Goal: Task Accomplishment & Management: Use online tool/utility

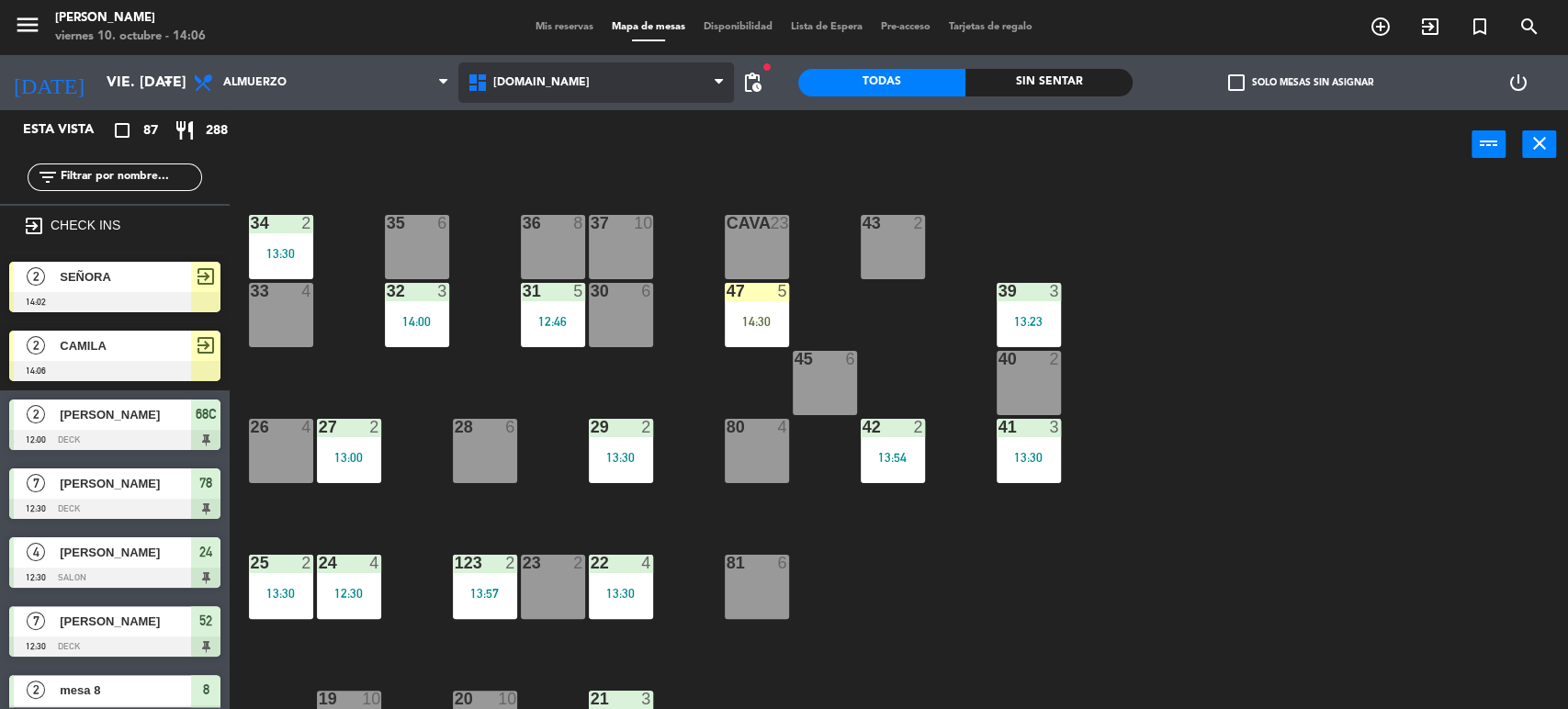
click at [483, 87] on icon at bounding box center [479, 82] width 26 height 22
drag, startPoint x: 397, startPoint y: 165, endPoint x: 463, endPoint y: 126, distance: 76.7
click at [409, 160] on div "power_input close" at bounding box center [850, 145] width 1242 height 70
click at [500, 87] on span "[DOMAIN_NAME]" at bounding box center [542, 82] width 97 height 13
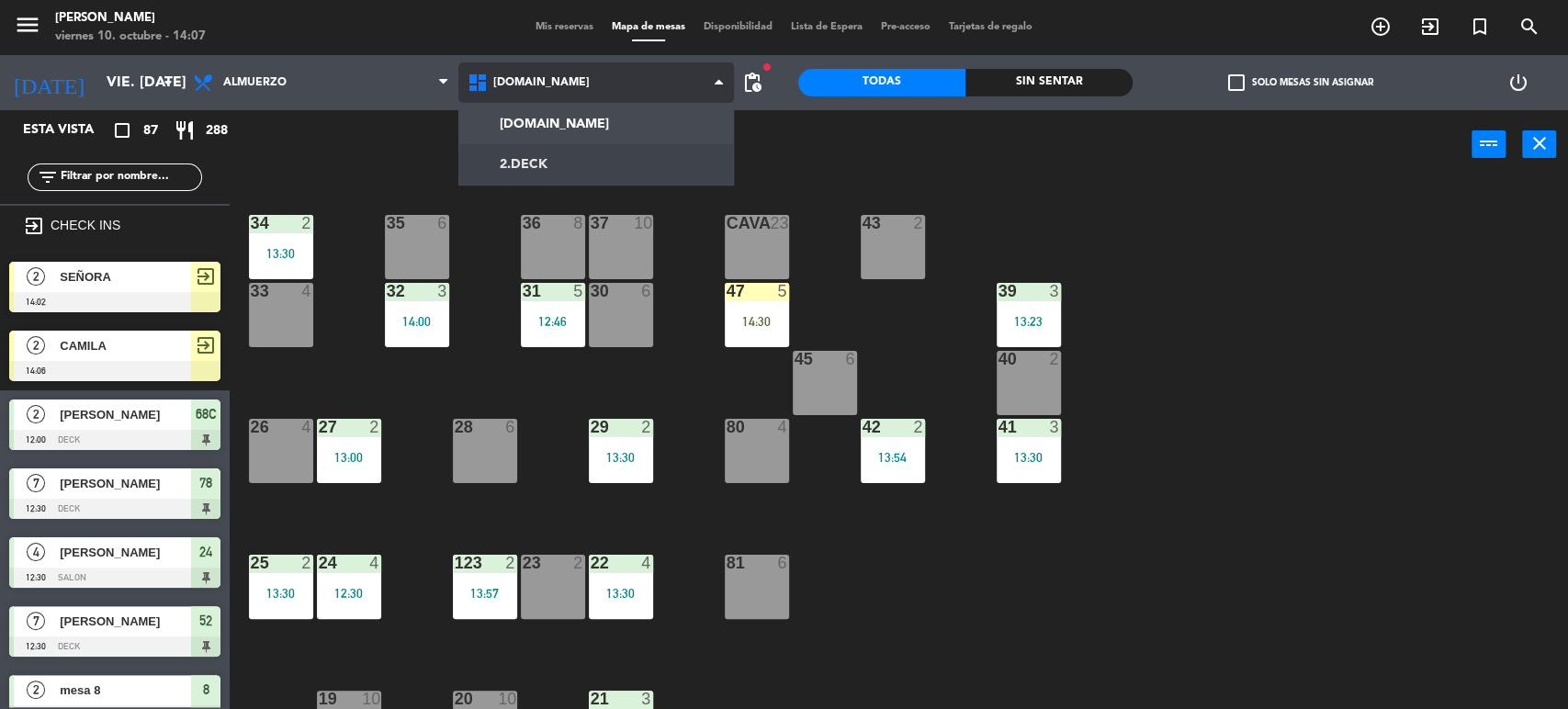
click at [500, 158] on ng-component "menu Gardiner viernes 10. octubre - 14:07 Mis reservas Mapa de mesas Disponibil…" at bounding box center [784, 356] width 1568 height 712
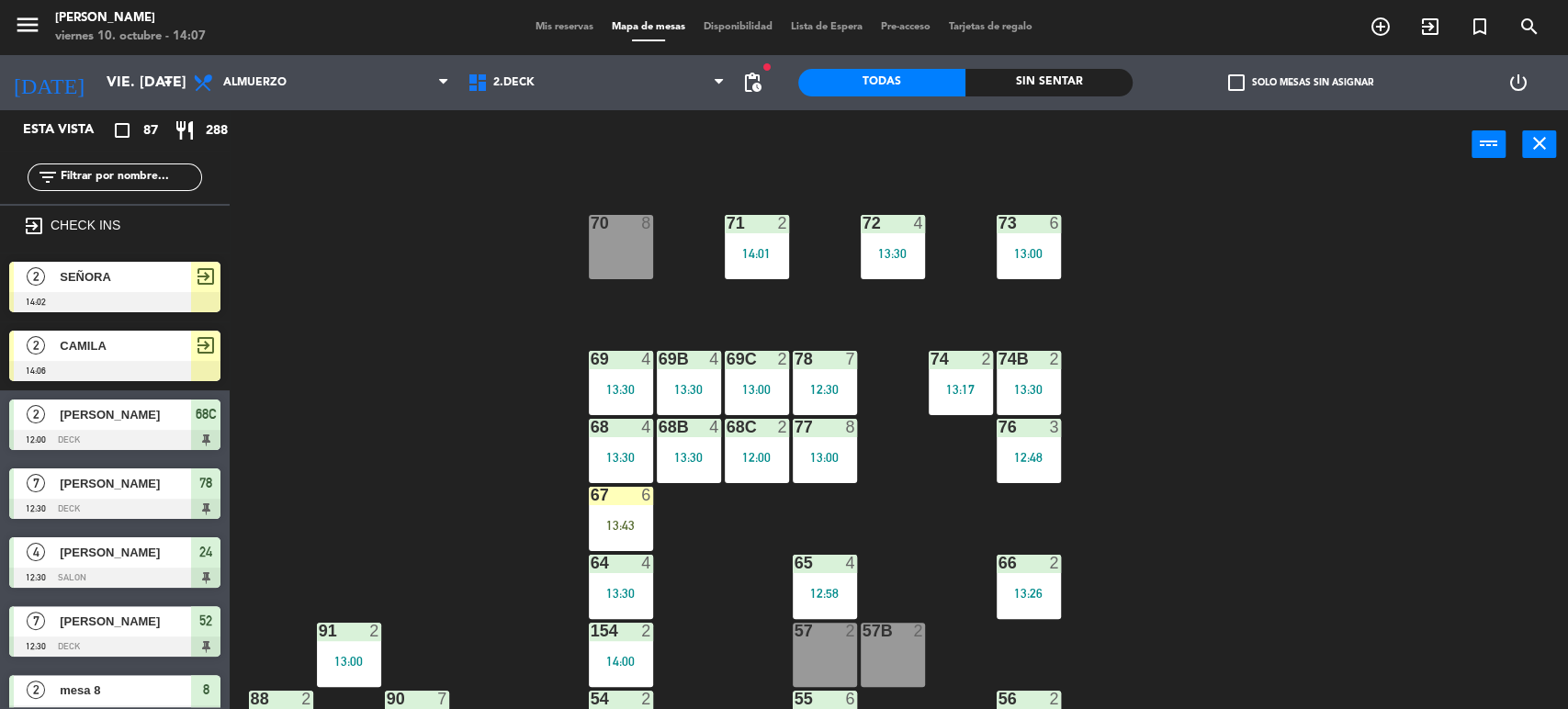
click at [444, 432] on div "71 2 14:01 72 4 13:30 73 6 13:00 70 8 74 2 13:17 74B 2 13:30 69 4 13:30 69B 4 1…" at bounding box center [906, 446] width 1323 height 530
click at [974, 578] on div "71 2 14:01 72 4 13:30 73 6 13:00 70 8 74 2 13:17 74B 2 13:30 69 4 13:30 69B 4 1…" at bounding box center [906, 446] width 1323 height 530
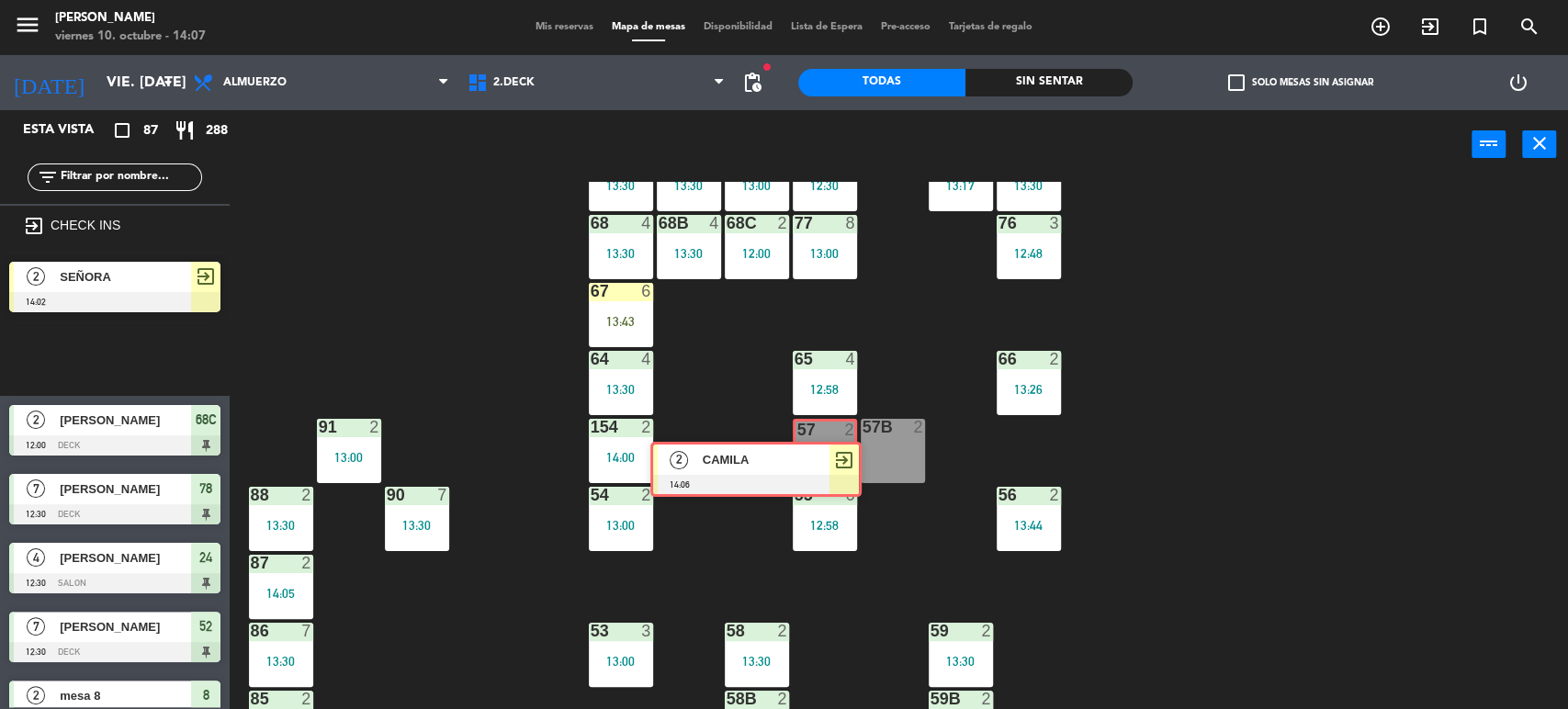
drag, startPoint x: 175, startPoint y: 339, endPoint x: 831, endPoint y: 437, distance: 663.3
click at [831, 437] on div "Esta vista crop_square 87 restaurant 288 filter_list exit_to_app CHECK INS 2 SE…" at bounding box center [784, 411] width 1568 height 602
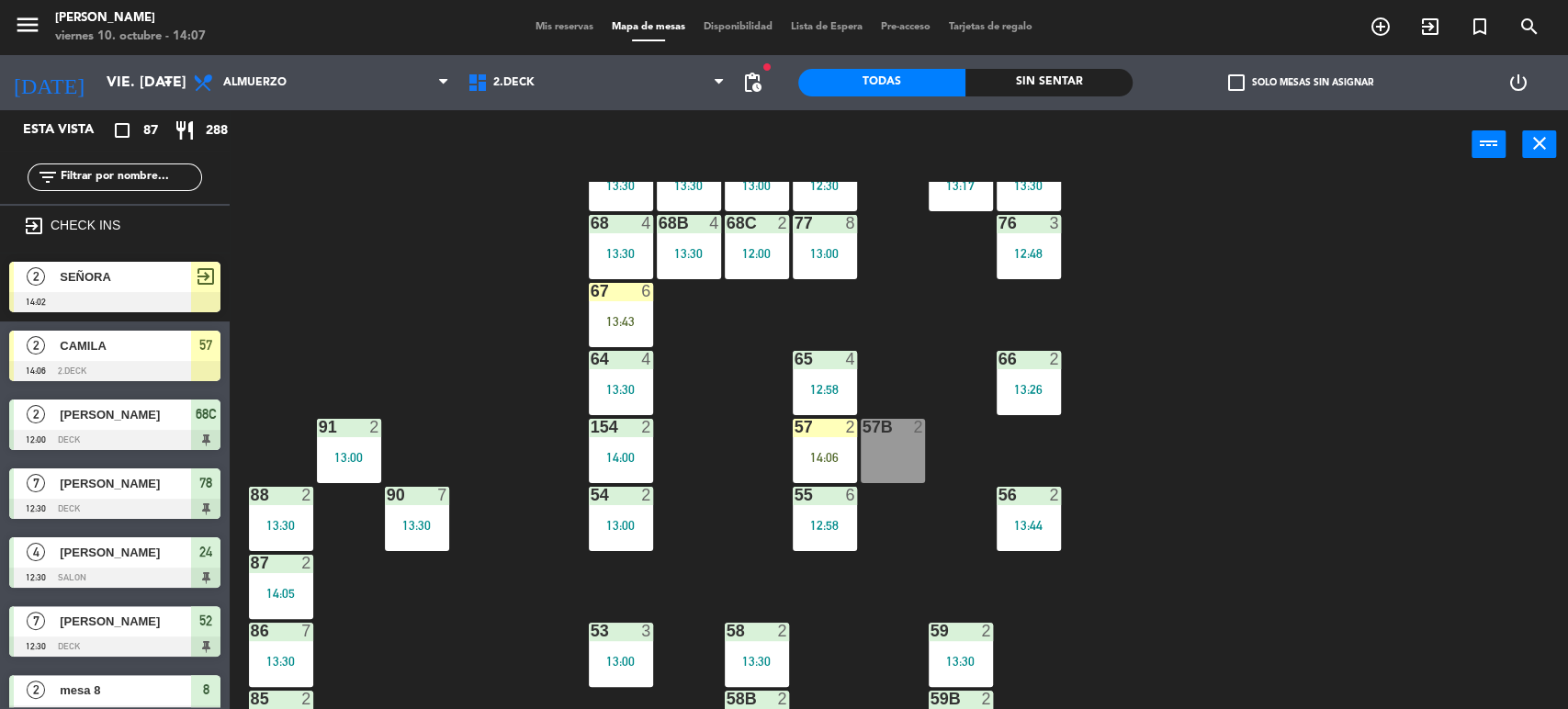
click at [832, 437] on div "57 2 14:06" at bounding box center [825, 451] width 64 height 64
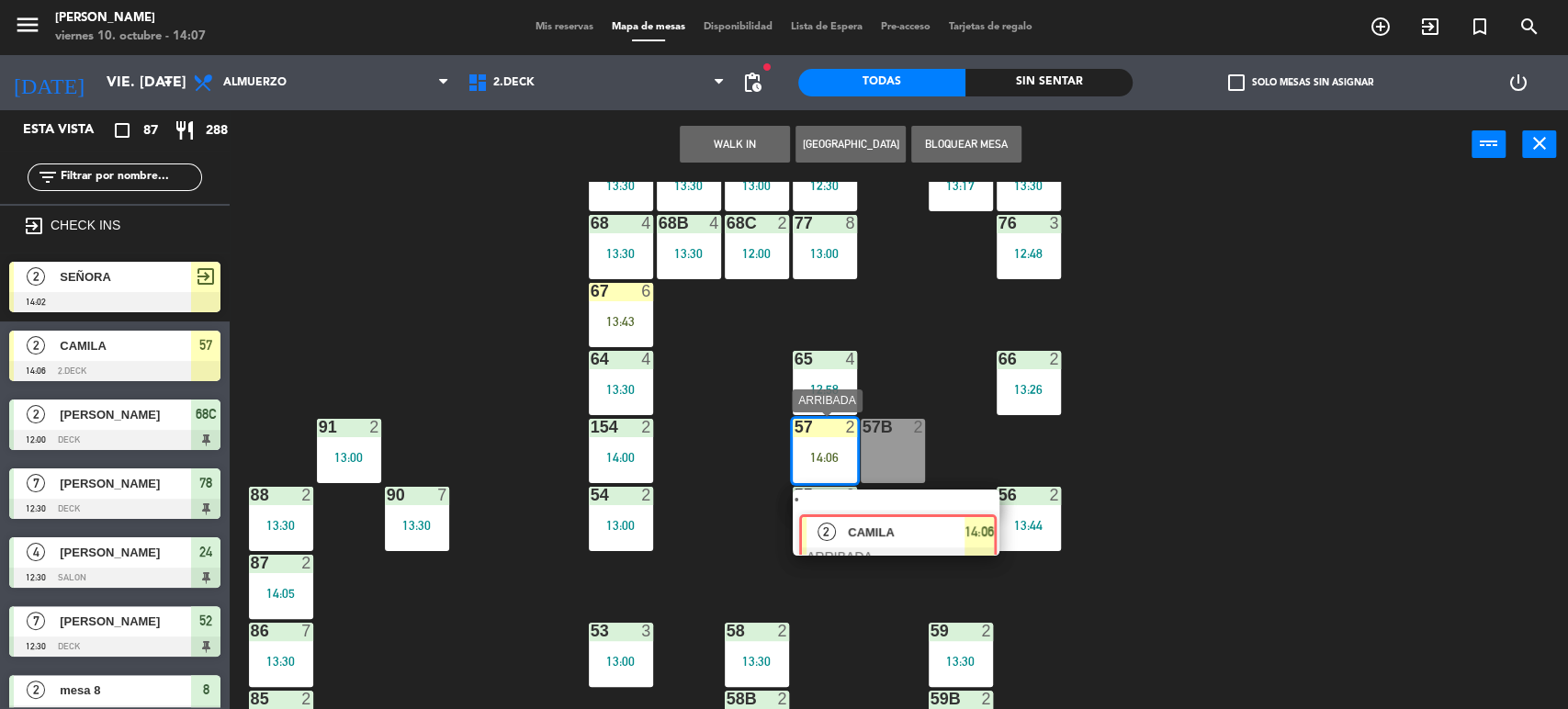
drag, startPoint x: 891, startPoint y: 511, endPoint x: 897, endPoint y: 461, distance: 50.4
click at [893, 511] on div "2 CAMILA ARRIBADA 14:06" at bounding box center [896, 523] width 234 height 66
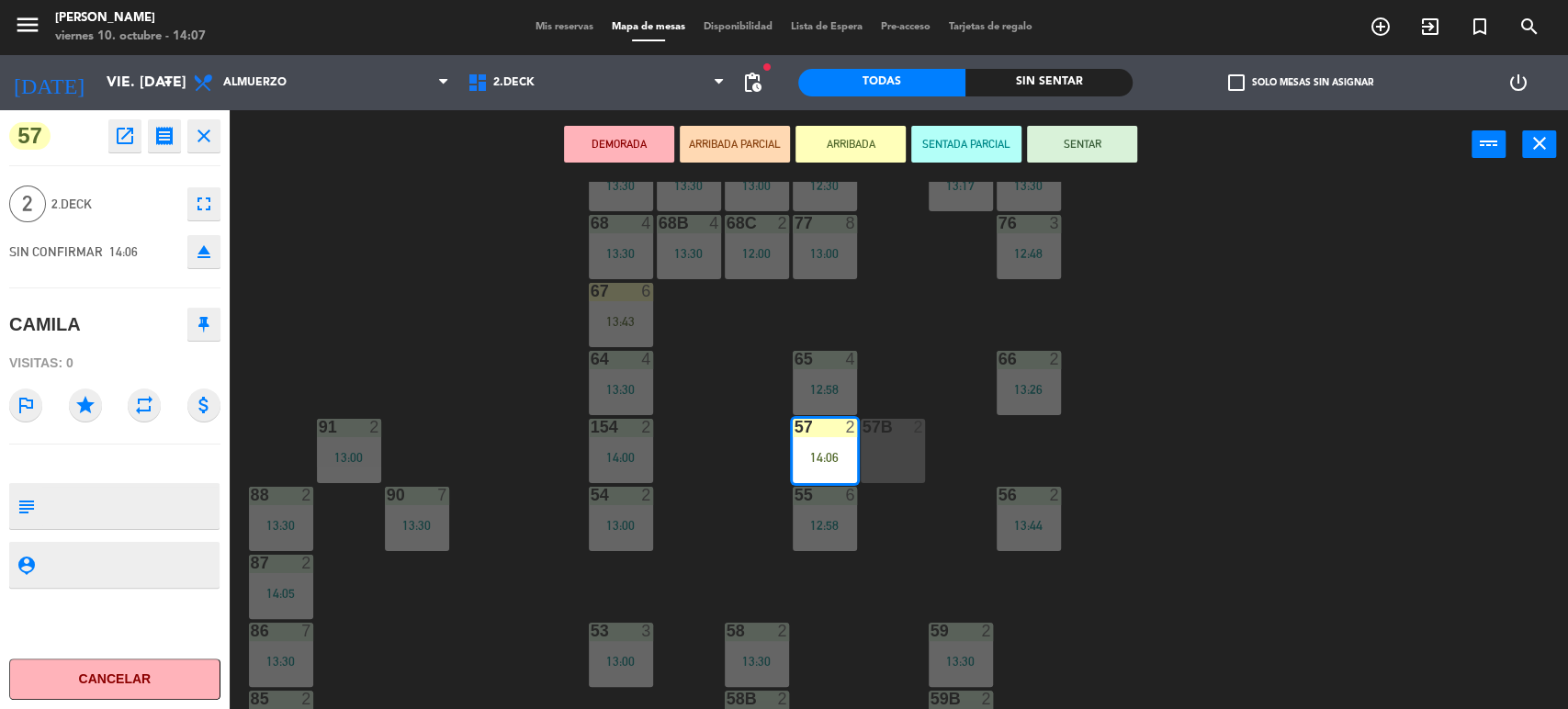
click at [1084, 136] on button "SENTAR" at bounding box center [1082, 144] width 110 height 37
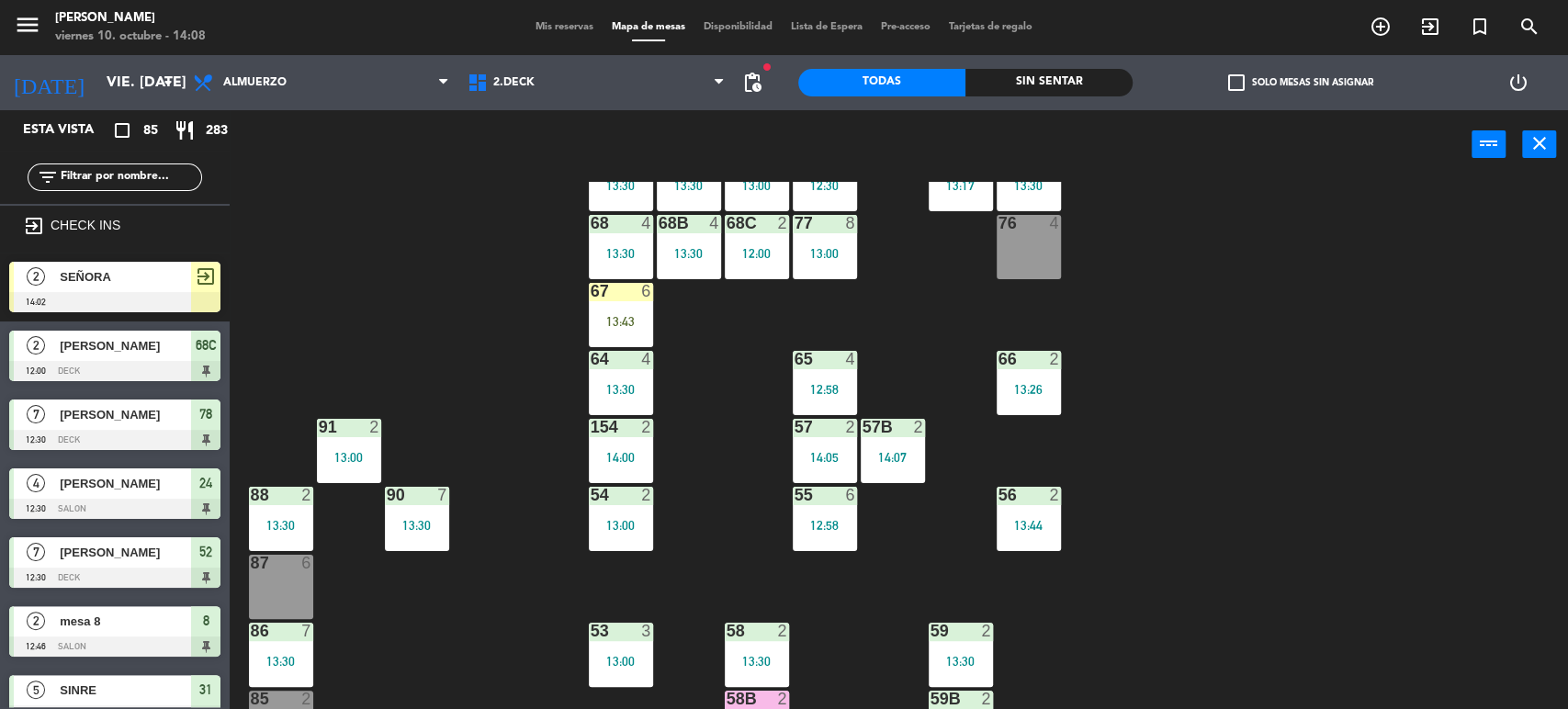
scroll to position [0, 0]
